Goal: Task Accomplishment & Management: Use online tool/utility

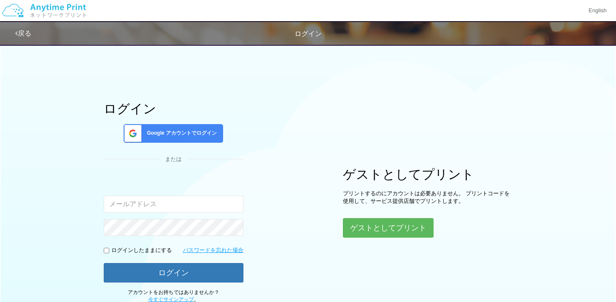
click at [231, 199] on input "email" at bounding box center [174, 204] width 140 height 17
click at [204, 132] on span "Google アカウントでログイン" at bounding box center [180, 133] width 73 height 7
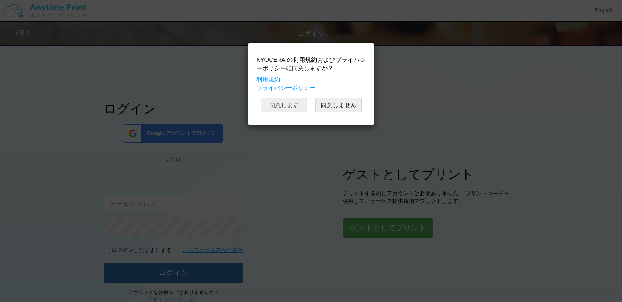
click at [285, 102] on button "同意します" at bounding box center [284, 105] width 47 height 14
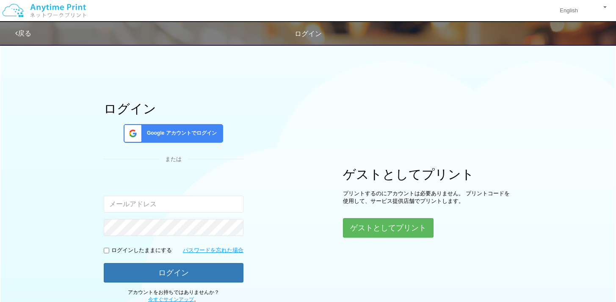
scroll to position [62, 0]
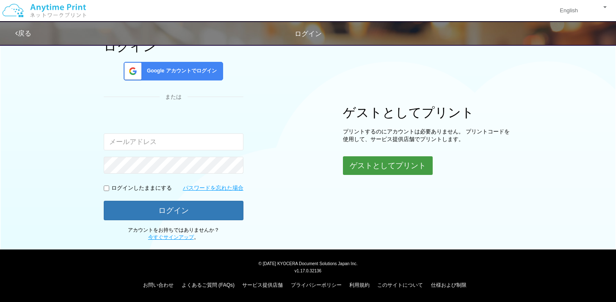
click at [393, 166] on button "ゲストとしてプリント" at bounding box center [388, 165] width 90 height 19
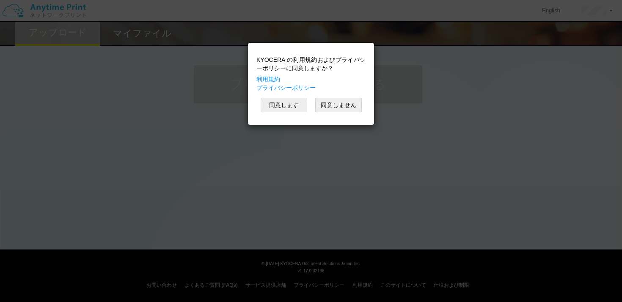
click at [394, 169] on div "KYOCERA の利用規約およびプライバシーポリシーに同意しますか？ 利用規約 プライバシーポリシー 同意します 同意しません" at bounding box center [311, 151] width 622 height 302
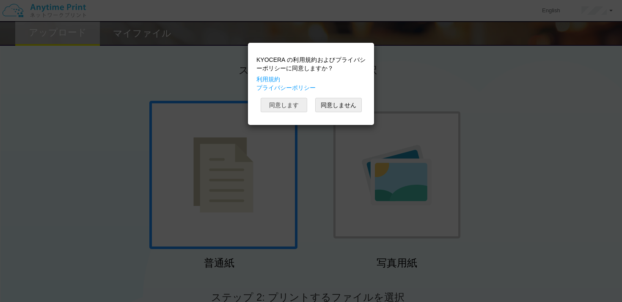
click at [300, 109] on button "同意します" at bounding box center [284, 105] width 47 height 14
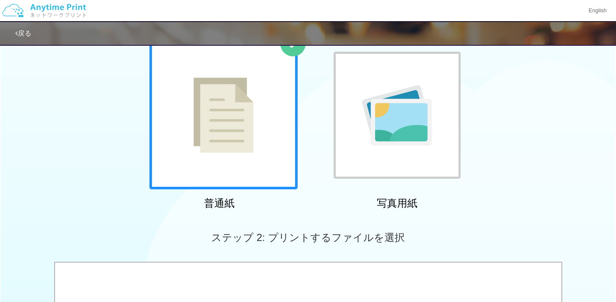
click at [225, 157] on div at bounding box center [223, 115] width 148 height 148
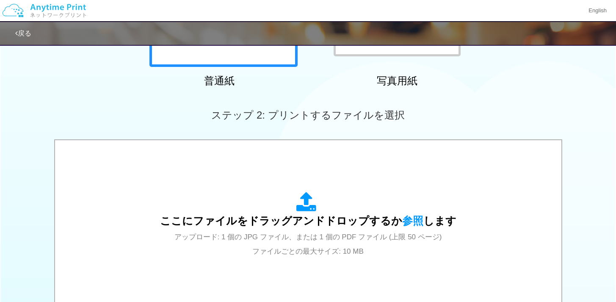
scroll to position [230, 0]
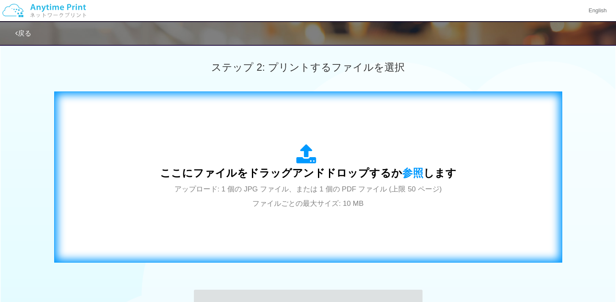
click at [374, 173] on span "ここにファイルをドラッグアンドドロップするか 参照 します" at bounding box center [308, 173] width 296 height 12
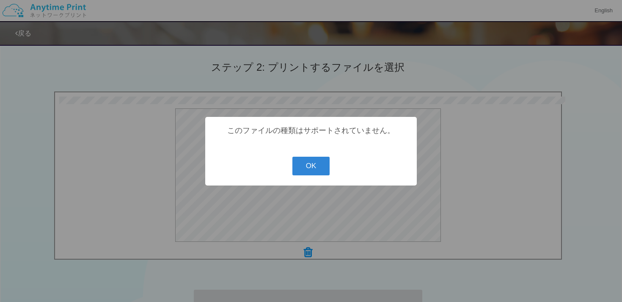
click at [329, 169] on button "OK" at bounding box center [312, 166] width 38 height 19
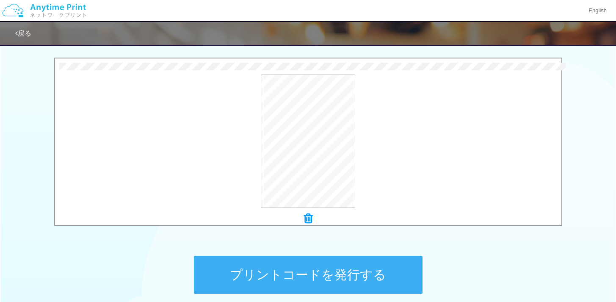
scroll to position [302, 0]
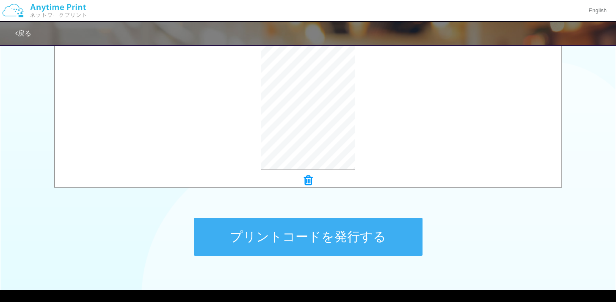
click at [380, 229] on button "プリントコードを発行する" at bounding box center [308, 237] width 229 height 38
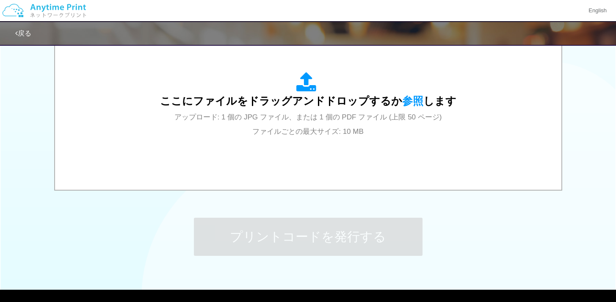
scroll to position [0, 0]
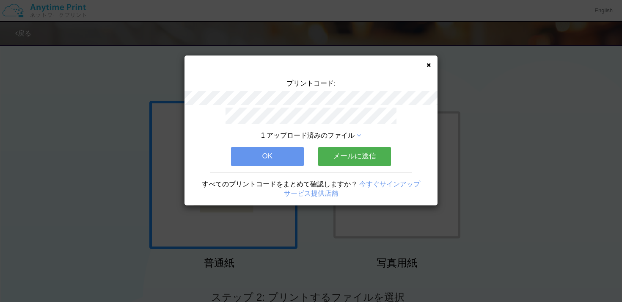
click at [288, 151] on button "OK" at bounding box center [267, 156] width 73 height 19
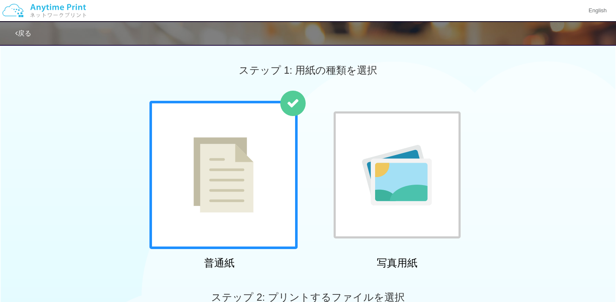
click at [266, 150] on div at bounding box center [223, 175] width 148 height 148
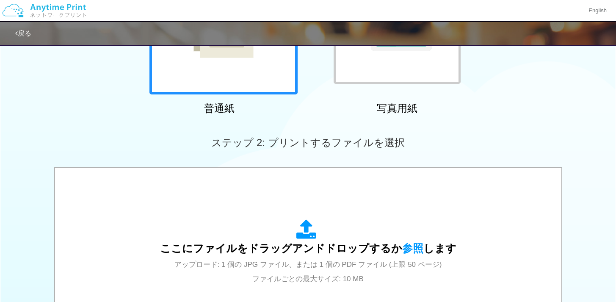
scroll to position [276, 0]
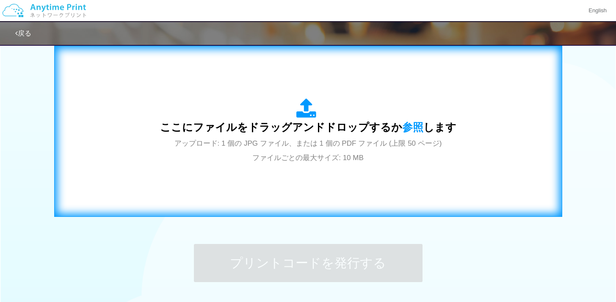
click at [297, 156] on span "アップロード: 1 個の JPG ファイル、または 1 個の PDF ファイル (上限 50 ページ) ファイルごとの最大サイズ: 10 MB" at bounding box center [308, 150] width 268 height 22
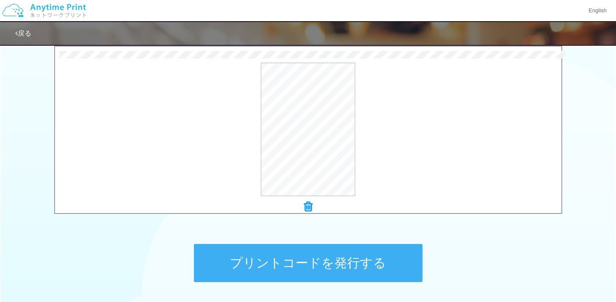
click at [392, 251] on button "プリントコードを発行する" at bounding box center [308, 263] width 229 height 38
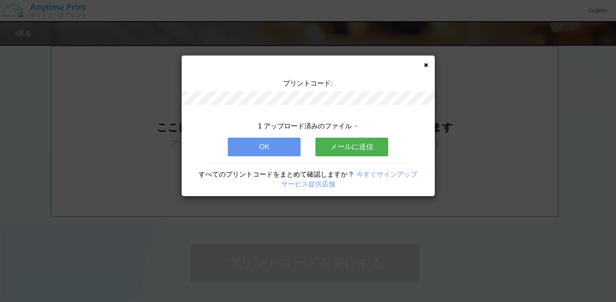
scroll to position [0, 0]
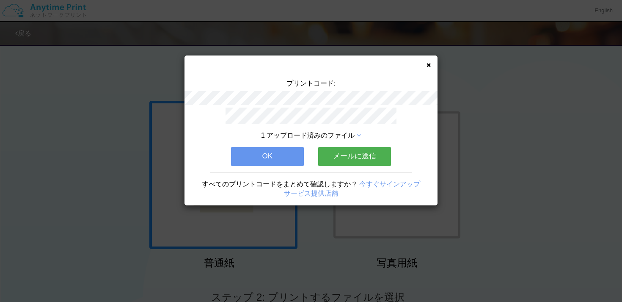
click at [378, 159] on button "メールに送信" at bounding box center [354, 156] width 73 height 19
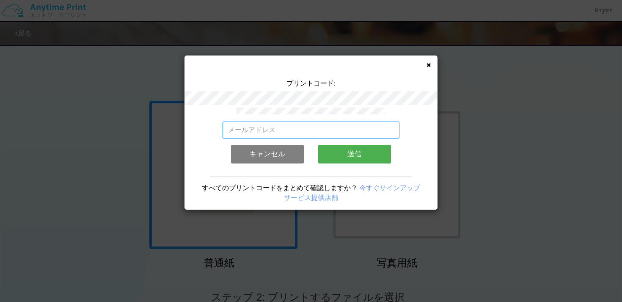
click at [343, 128] on input "email" at bounding box center [311, 130] width 177 height 17
type input "[EMAIL_ADDRESS][DOMAIN_NAME]"
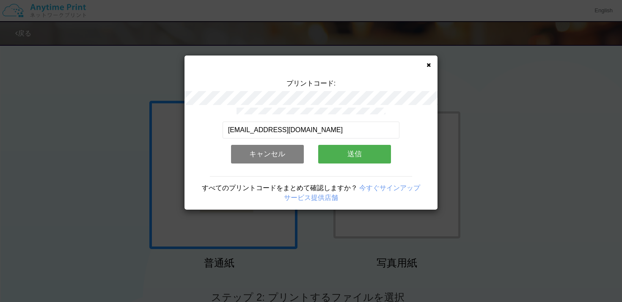
click at [374, 152] on button "送信" at bounding box center [354, 154] width 73 height 19
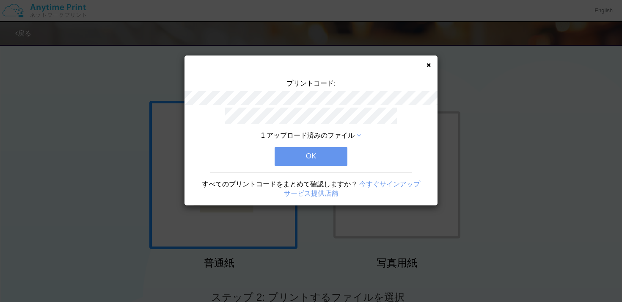
click at [339, 149] on button "OK" at bounding box center [311, 156] width 73 height 19
